Goal: Task Accomplishment & Management: Complete application form

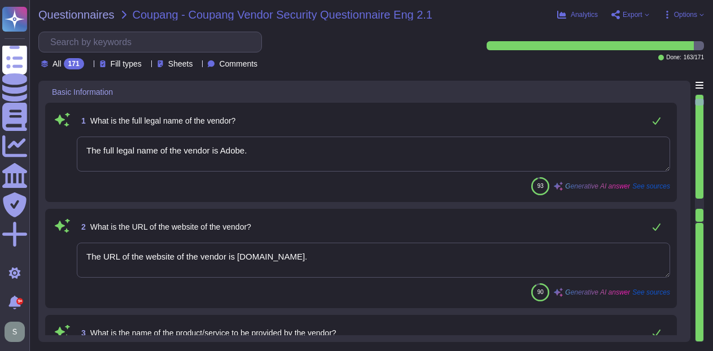
type textarea "The full legal name of the vendor is Adobe."
type textarea "The URL of the website of the vendor is [DOMAIN_NAME]."
type textarea "The products and services provided by Adobe Inc. include Experience Manager, An…"
type textarea "Adobe Inc. offers a diverse range of products and services designed for creativ…"
type textarea "Adobe offers several APIs to its clients, enabling them to integrate Adobe serv…"
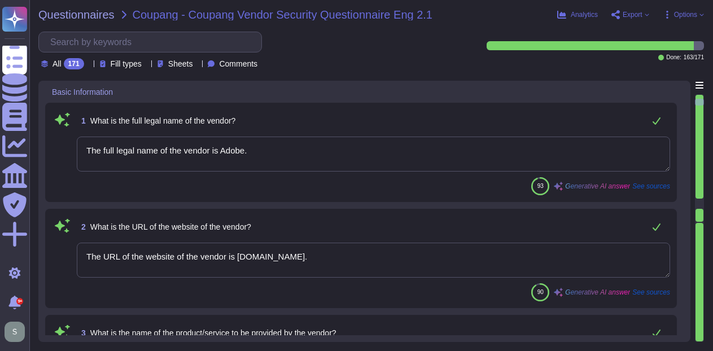
type textarea "Yes, Adobe maintains enterprise Information Security and Privacy Policies that …"
type textarea "Adobe has appointed a Chief Security Officer (CSO) who is responsible for secur…"
type textarea "Yes, we deliver regular information security and privacy training to educate ou…"
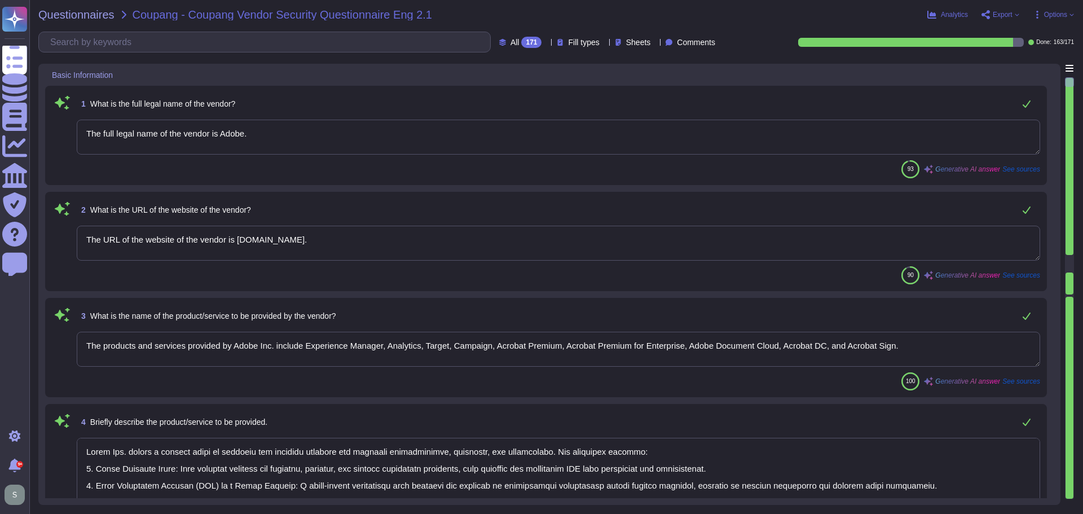
drag, startPoint x: 324, startPoint y: 134, endPoint x: 32, endPoint y: 138, distance: 292.9
click at [36, 137] on div "Questionnaires Coupang - Coupang Vendor Security Questionnaire Eng 2.1 Analytic…" at bounding box center [556, 257] width 1054 height 514
click at [476, 136] on textarea "The full legal name of the vendor is Adobe." at bounding box center [559, 137] width 964 height 35
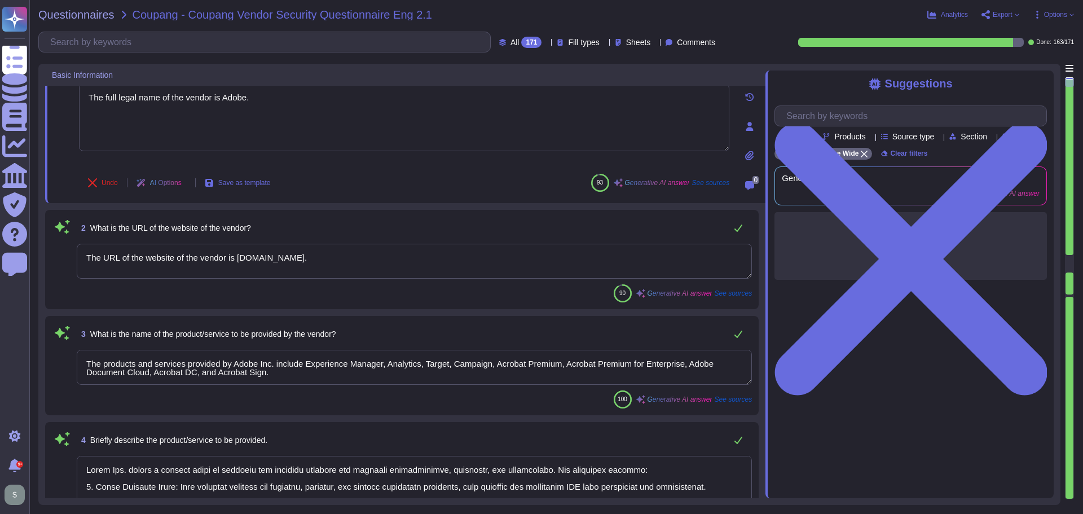
type textarea "Yes, Adobe maintains enterprise Information Security and Privacy Policies that …"
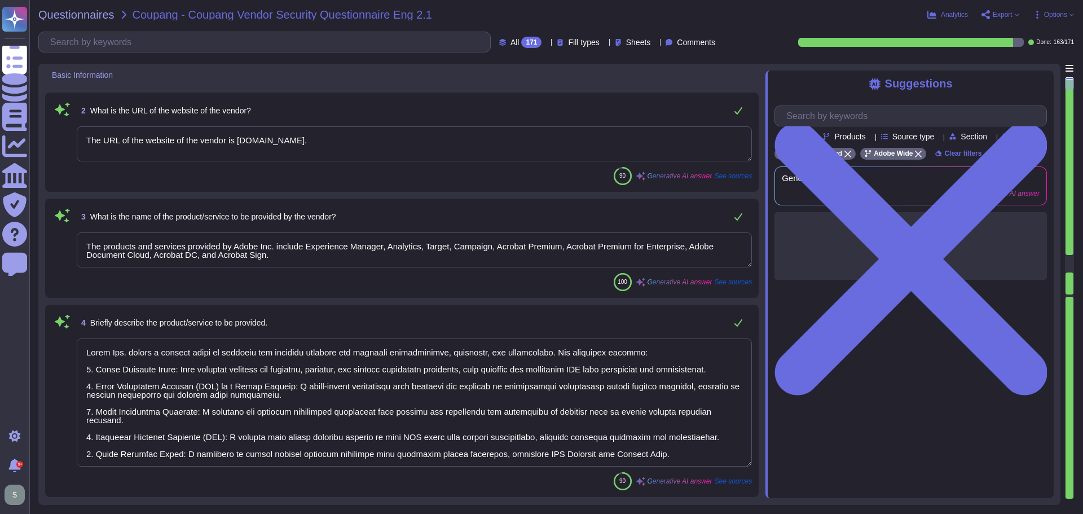
scroll to position [169, 0]
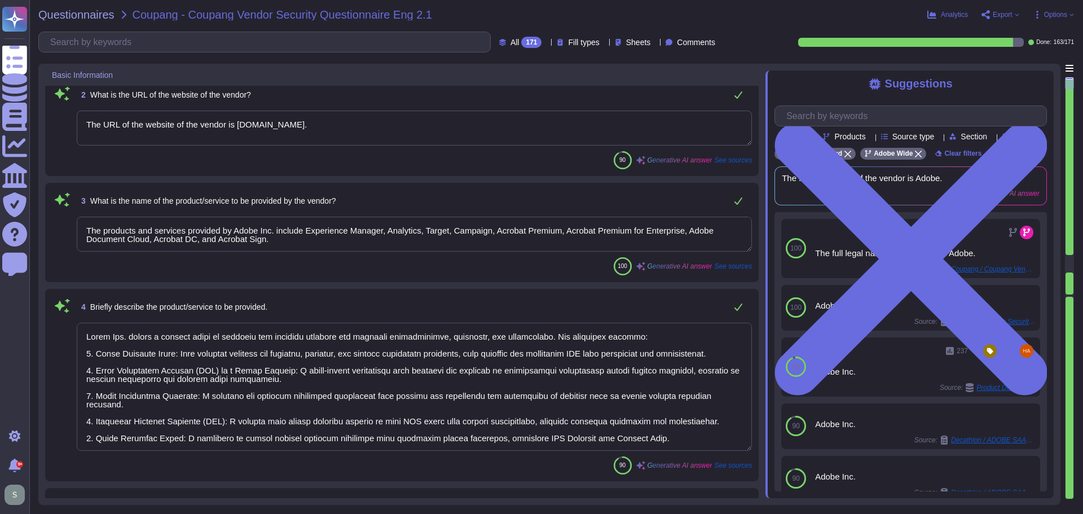
drag, startPoint x: 231, startPoint y: 125, endPoint x: 36, endPoint y: 127, distance: 195.2
click at [36, 127] on div "Questionnaires Coupang - Coupang Vendor Security Questionnaire Eng 2.1 Analytic…" at bounding box center [556, 257] width 1054 height 514
click at [220, 126] on textarea "The URL of the website of the vendor is [DOMAIN_NAME]." at bounding box center [414, 128] width 675 height 35
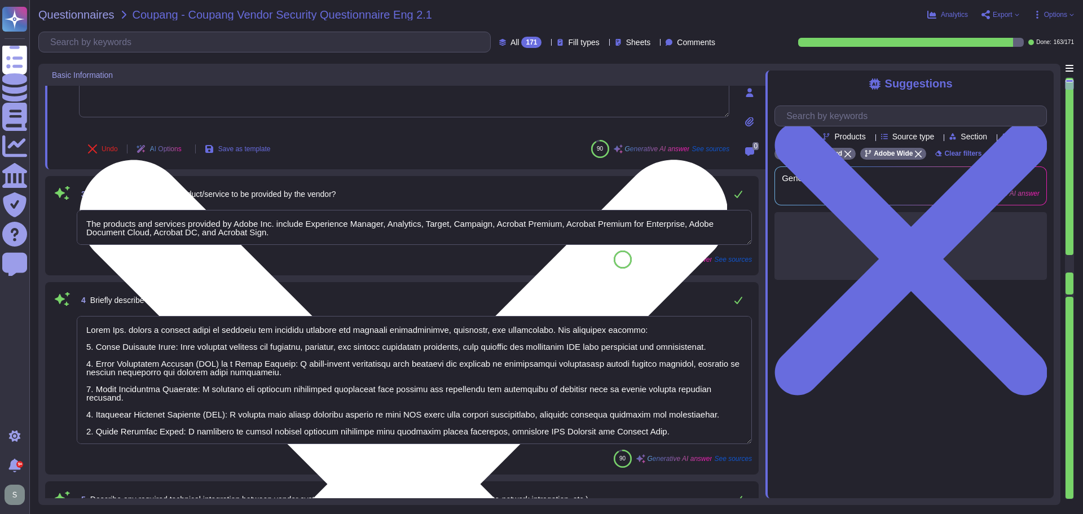
type textarea "Adobe has appointed a Chief Security Officer (CSO) who is responsible for secur…"
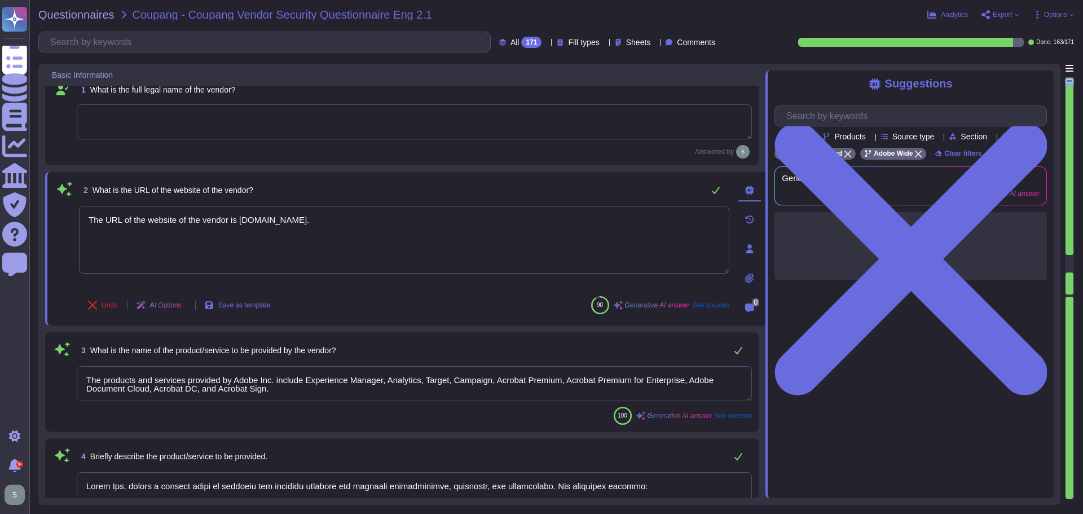
scroll to position [0, 0]
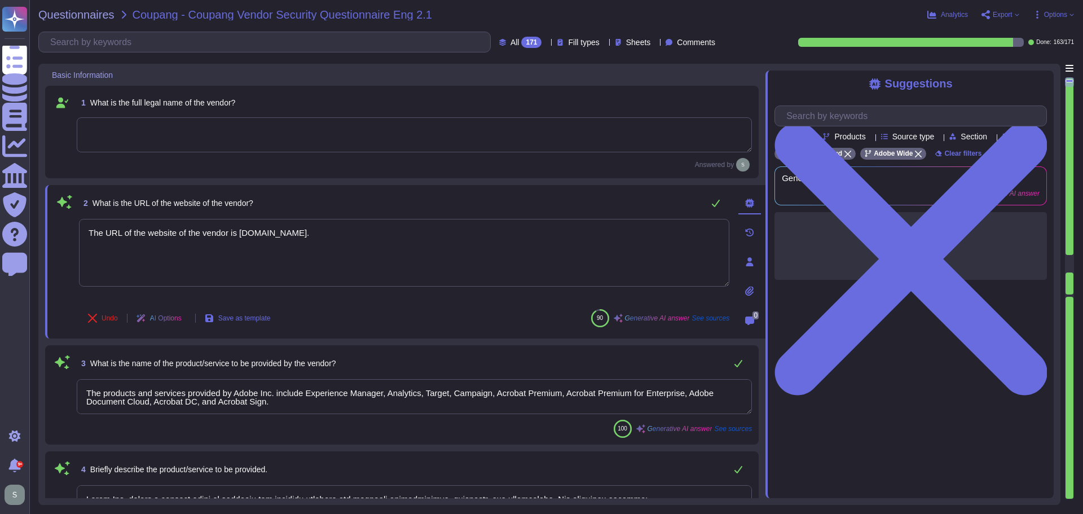
drag, startPoint x: 231, startPoint y: 236, endPoint x: 55, endPoint y: 195, distance: 181.5
click at [73, 213] on div "2 What is the URL of the website of the vendor? he URL of the website of the ve…" at bounding box center [391, 262] width 675 height 140
type textarea "[DOMAIN_NAME]."
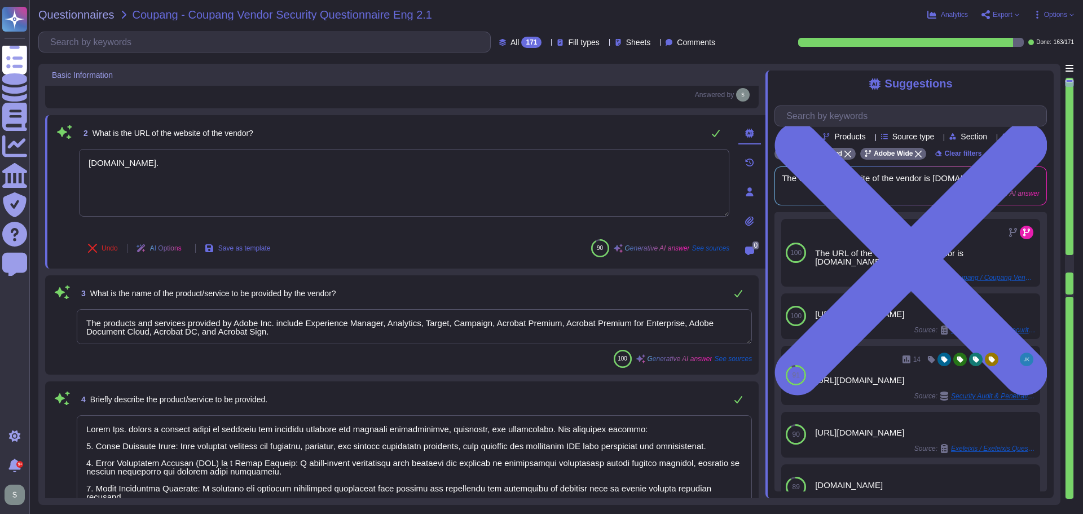
type textarea "Yes, Adobe maintains enterprise Information Security and Privacy Policies that …"
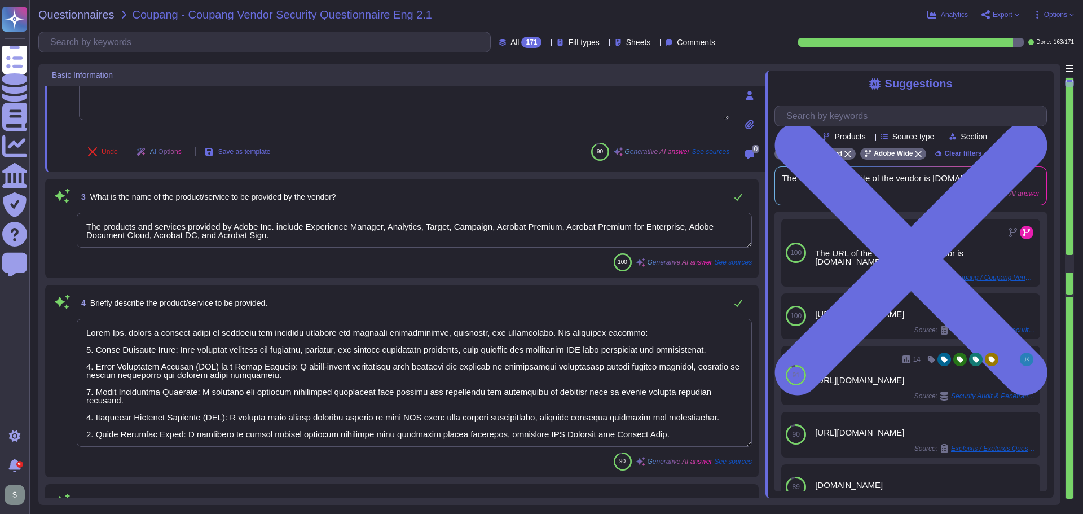
scroll to position [169, 0]
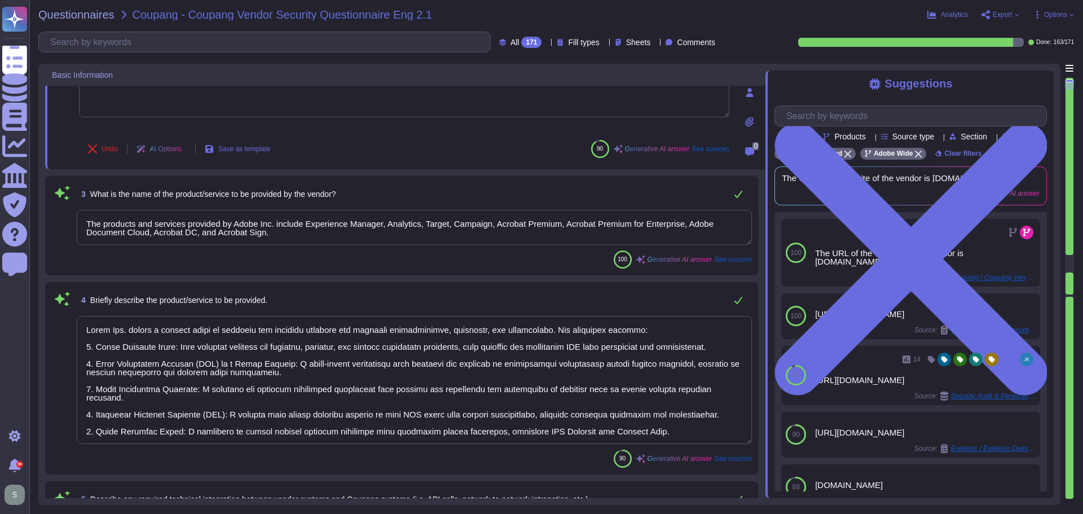
type textarea "Adobe has appointed a Chief Security Officer (CSO) who is responsible for secur…"
type textarea "[DOMAIN_NAME]."
click at [285, 235] on textarea "The products and services provided by Adobe Inc. include Experience Manager, An…" at bounding box center [414, 227] width 675 height 35
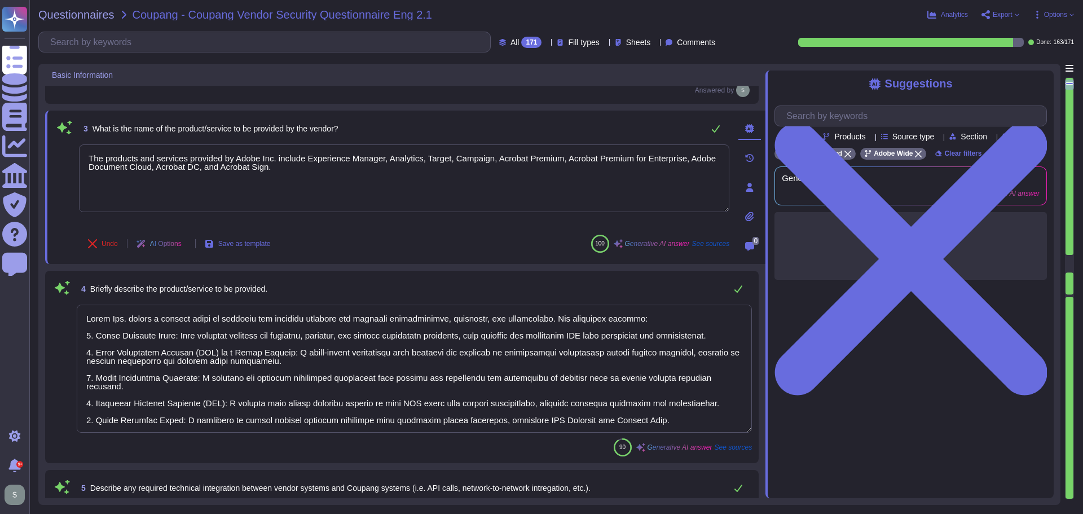
type textarea "Adobe has appointed a Chief Security Officer (CSO) who is responsible for secur…"
